Goal: Transaction & Acquisition: Purchase product/service

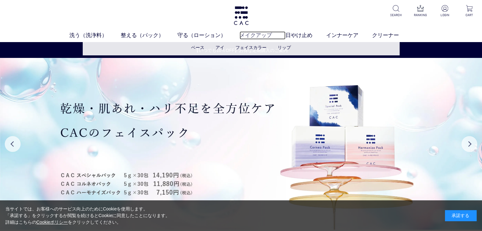
click at [259, 36] on link "メイクアップ" at bounding box center [263, 35] width 46 height 8
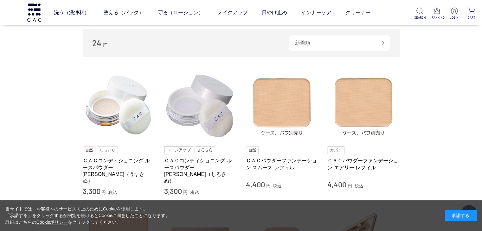
scroll to position [95, 0]
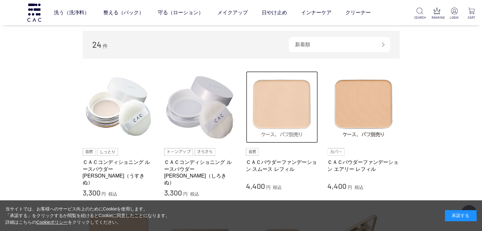
click at [266, 120] on img at bounding box center [282, 107] width 72 height 72
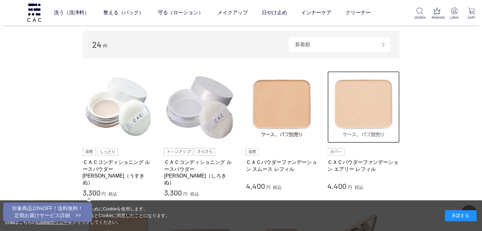
click at [368, 114] on img at bounding box center [364, 107] width 72 height 72
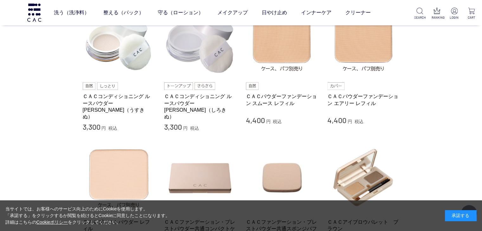
scroll to position [127, 0]
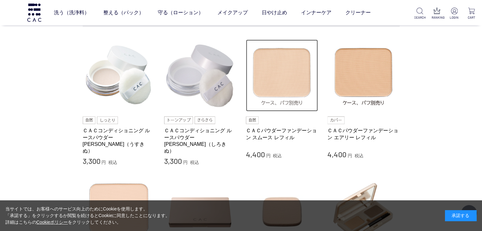
click at [276, 81] on img at bounding box center [282, 76] width 72 height 72
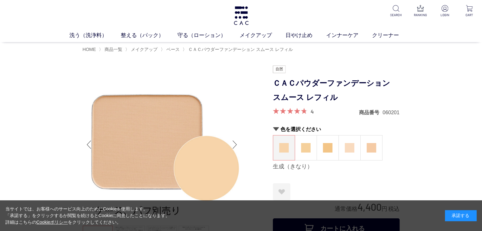
scroll to position [95, 0]
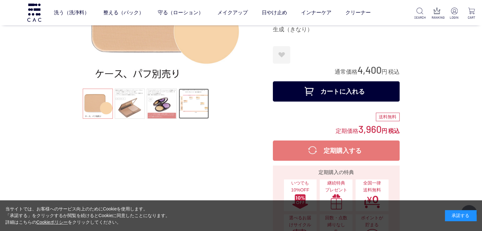
click at [194, 113] on link at bounding box center [194, 104] width 30 height 30
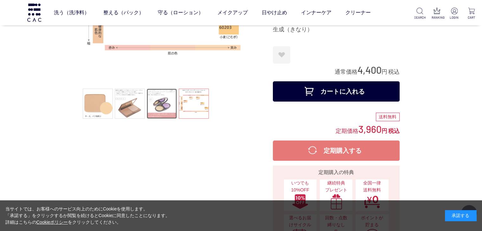
click at [169, 106] on link at bounding box center [162, 104] width 30 height 30
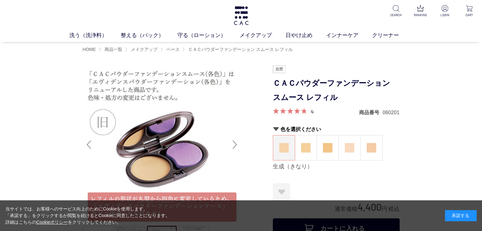
scroll to position [63, 0]
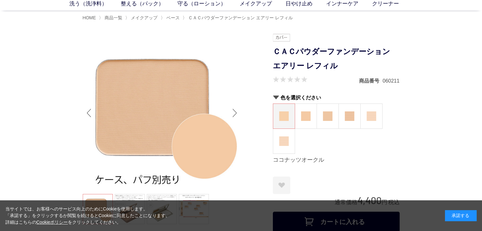
scroll to position [127, 0]
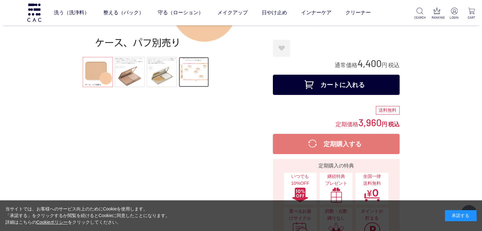
click at [187, 81] on link at bounding box center [194, 72] width 30 height 30
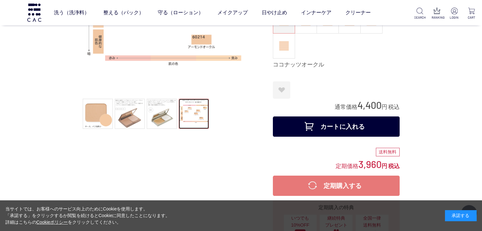
scroll to position [63, 0]
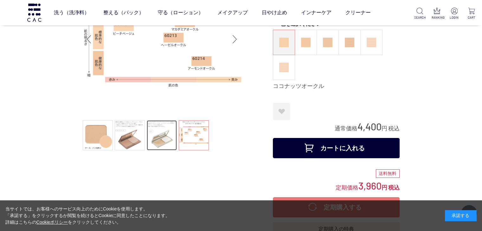
click at [167, 139] on link at bounding box center [162, 135] width 30 height 30
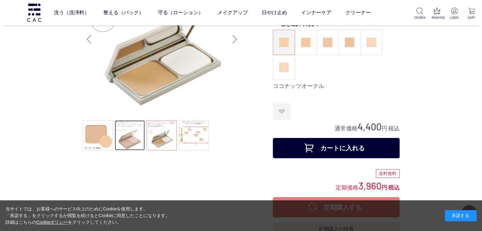
click at [134, 138] on link at bounding box center [130, 135] width 30 height 30
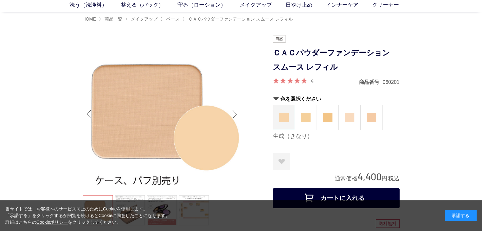
scroll to position [32, 0]
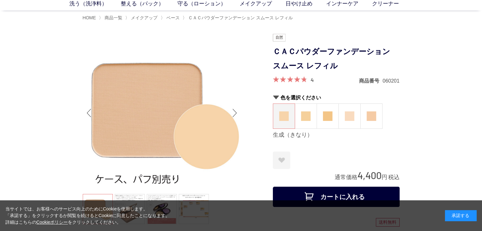
click at [337, 193] on button "カートに入れる" at bounding box center [336, 197] width 127 height 20
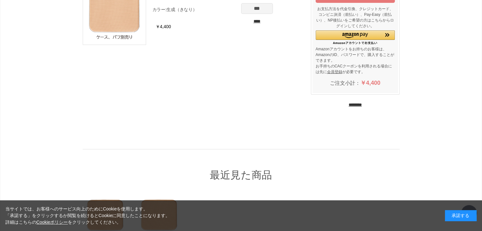
scroll to position [202, 0]
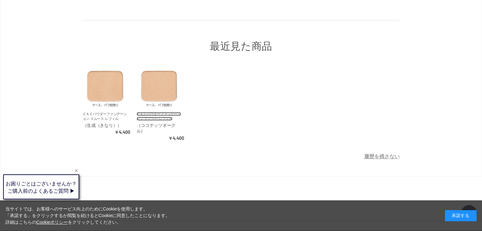
click at [160, 115] on link "ＣＡＣパウダーファンデーション エアリー レフィル" at bounding box center [159, 116] width 44 height 9
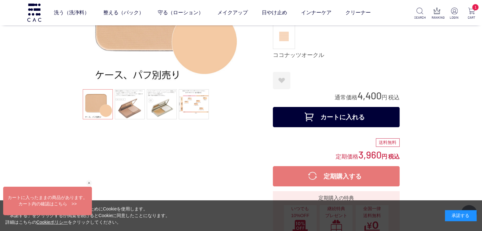
scroll to position [95, 0]
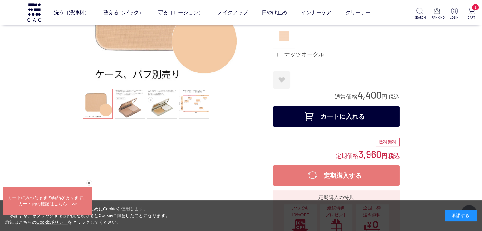
click at [345, 117] on button "カートに入れる" at bounding box center [336, 117] width 127 height 20
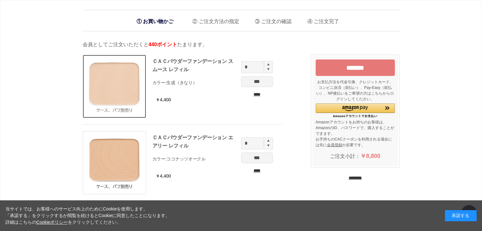
click at [113, 87] on img at bounding box center [114, 86] width 63 height 63
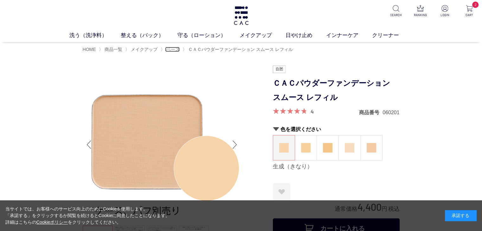
click at [172, 50] on span "ベース" at bounding box center [172, 49] width 13 height 5
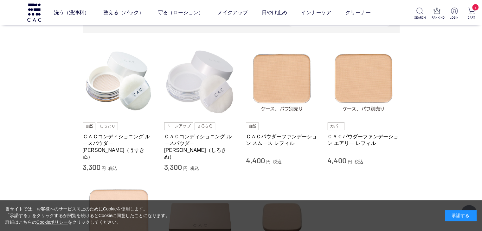
scroll to position [127, 0]
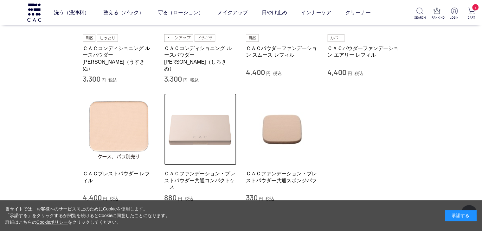
click at [200, 130] on img at bounding box center [200, 130] width 72 height 72
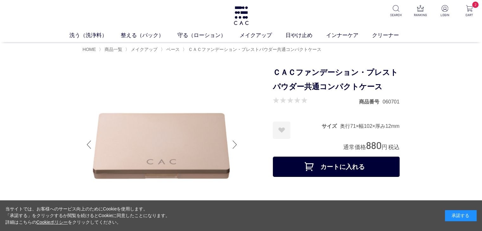
click at [326, 171] on button "カートに入れる" at bounding box center [336, 167] width 127 height 20
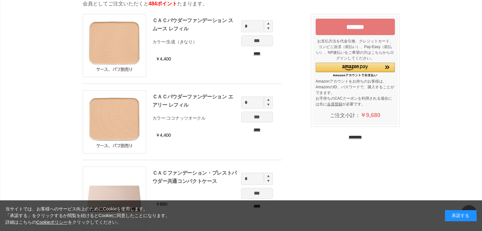
scroll to position [32, 0]
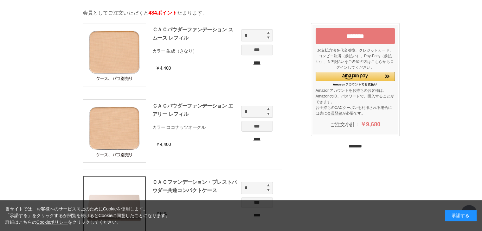
click at [106, 180] on img at bounding box center [114, 207] width 63 height 63
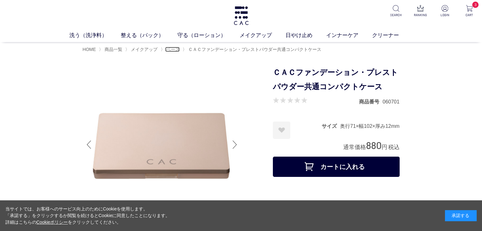
click at [173, 47] on span "ベース" at bounding box center [172, 49] width 13 height 5
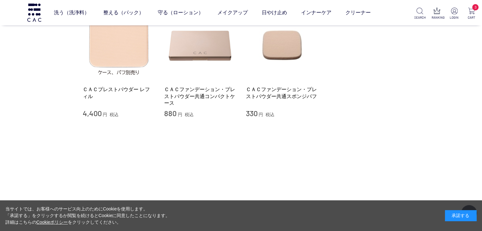
scroll to position [222, 0]
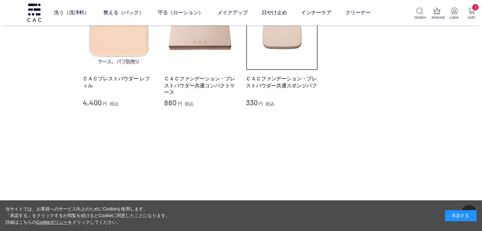
click at [286, 38] on img at bounding box center [282, 34] width 72 height 72
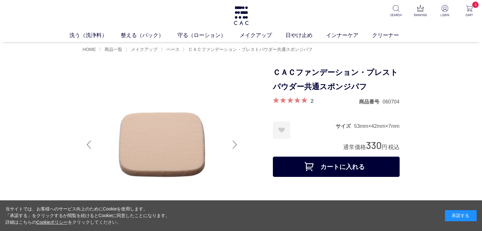
click at [326, 165] on button "カートに入れる" at bounding box center [336, 167] width 127 height 20
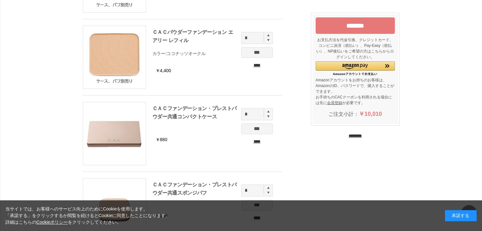
scroll to position [159, 0]
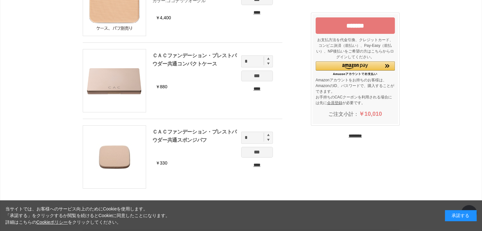
click at [269, 135] on img at bounding box center [268, 135] width 3 height 3
type input "*"
click at [363, 26] on input "*******" at bounding box center [355, 25] width 79 height 16
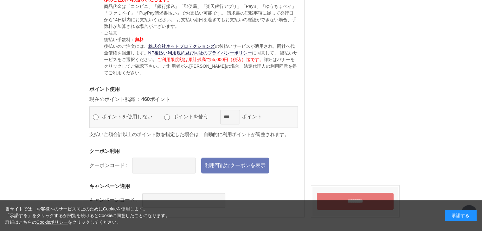
scroll to position [720, 0]
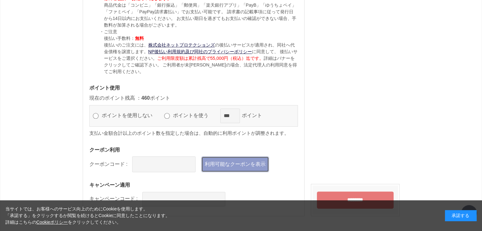
click at [218, 162] on link "利用可能なクーポンを表示" at bounding box center [235, 165] width 68 height 16
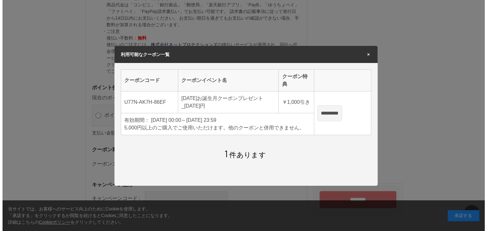
scroll to position [0, 0]
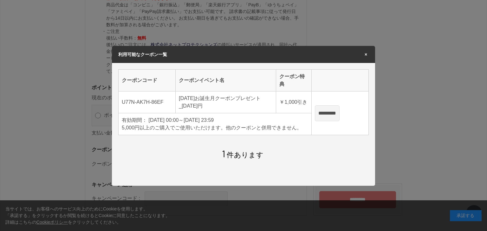
click at [335, 112] on input "*********" at bounding box center [327, 114] width 25 height 16
type input "**********"
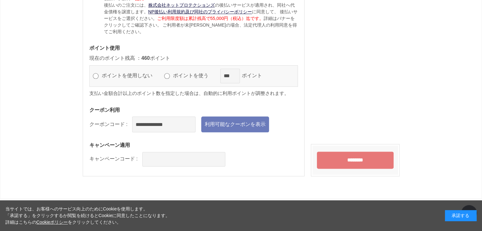
scroll to position [767, 0]
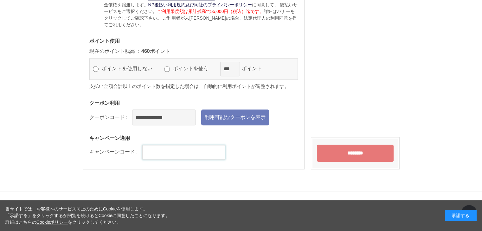
click at [193, 155] on input "text" at bounding box center [183, 152] width 83 height 15
type input "******"
click at [344, 150] on input "********" at bounding box center [355, 153] width 77 height 17
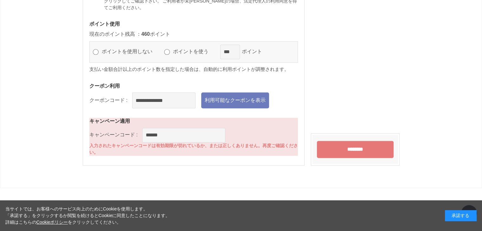
scroll to position [815, 0]
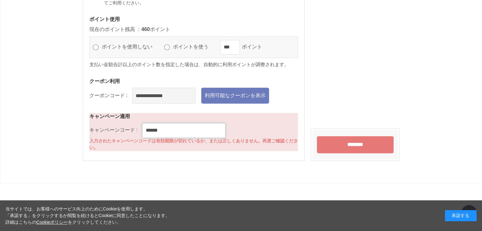
click at [170, 129] on input "******" at bounding box center [183, 130] width 83 height 15
type input "*"
click at [181, 94] on input "**********" at bounding box center [163, 96] width 63 height 16
type input "*"
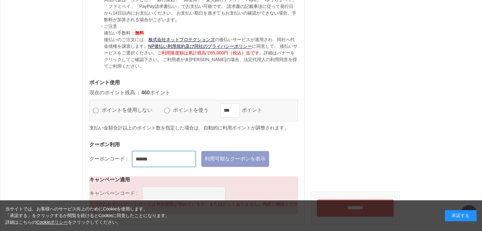
type input "******"
click at [241, 156] on link "利用可能なクーポンを表示" at bounding box center [235, 159] width 68 height 16
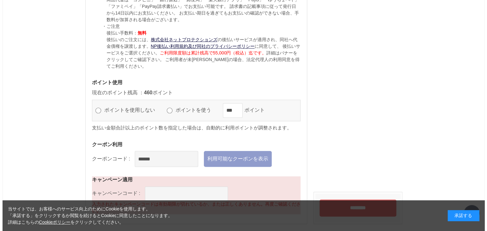
scroll to position [0, 0]
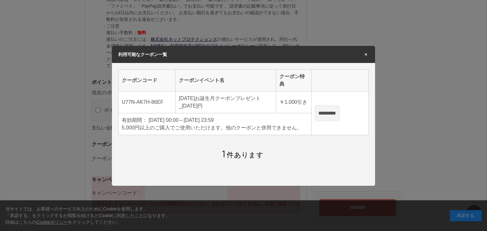
click at [369, 51] on div "利用可能なクーポン一覧 ×" at bounding box center [243, 54] width 263 height 17
click at [367, 52] on span "×" at bounding box center [366, 54] width 6 height 4
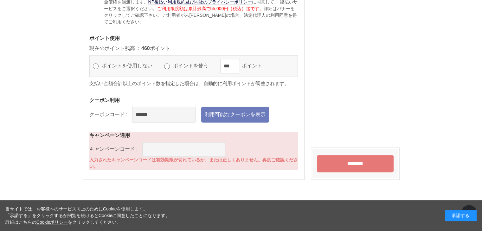
scroll to position [826, 0]
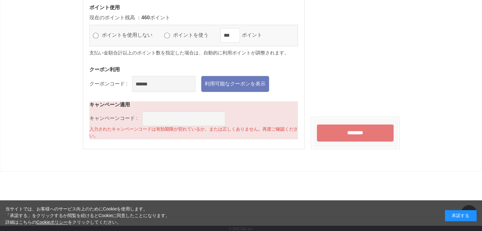
click at [360, 134] on input "********" at bounding box center [355, 133] width 77 height 17
